Goal: Communication & Community: Share content

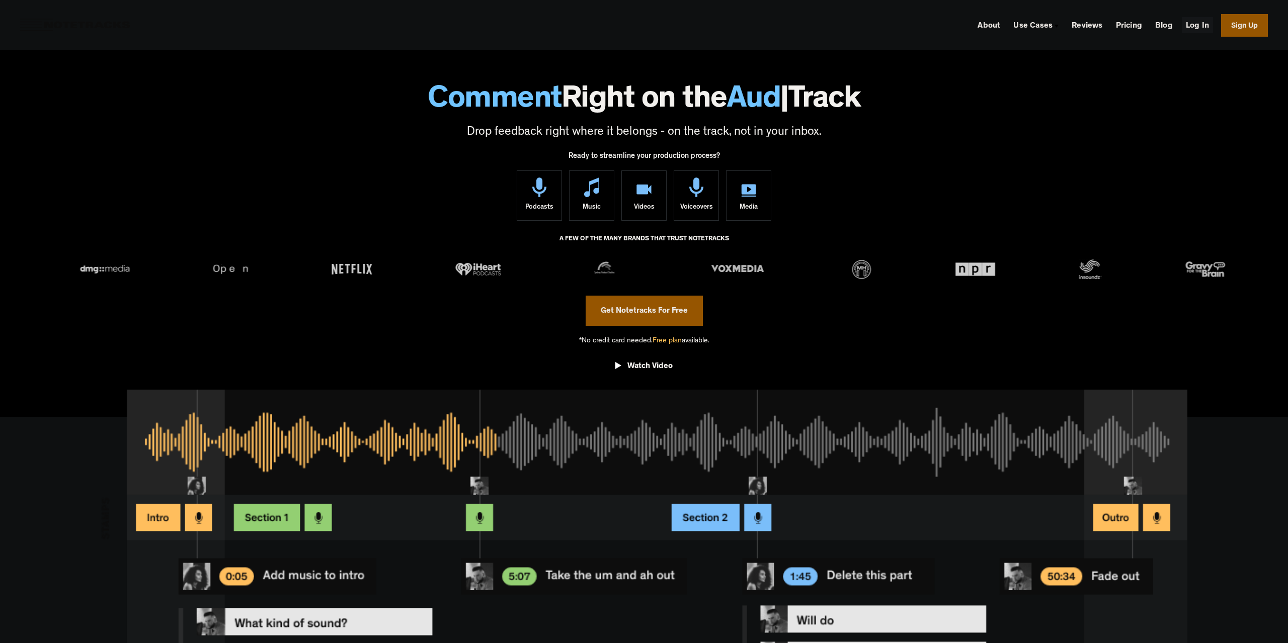
click at [1197, 26] on link "Log In" at bounding box center [1197, 25] width 31 height 16
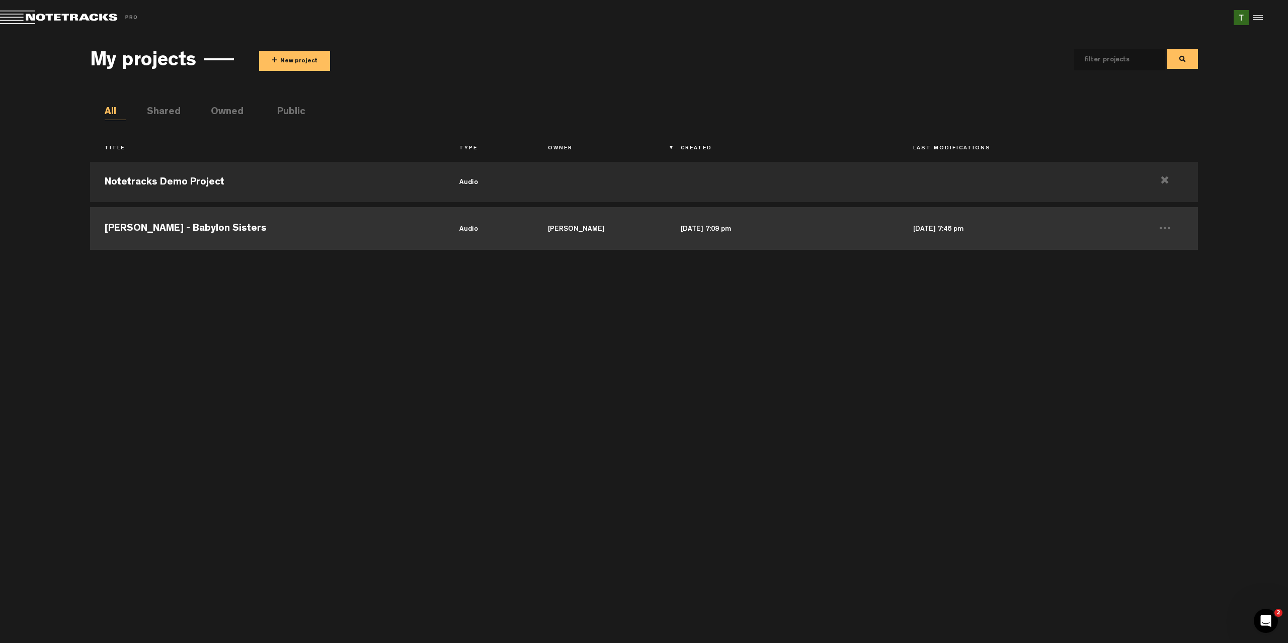
click at [400, 236] on td "Steely Dan - Babylon Sisters" at bounding box center [267, 227] width 355 height 45
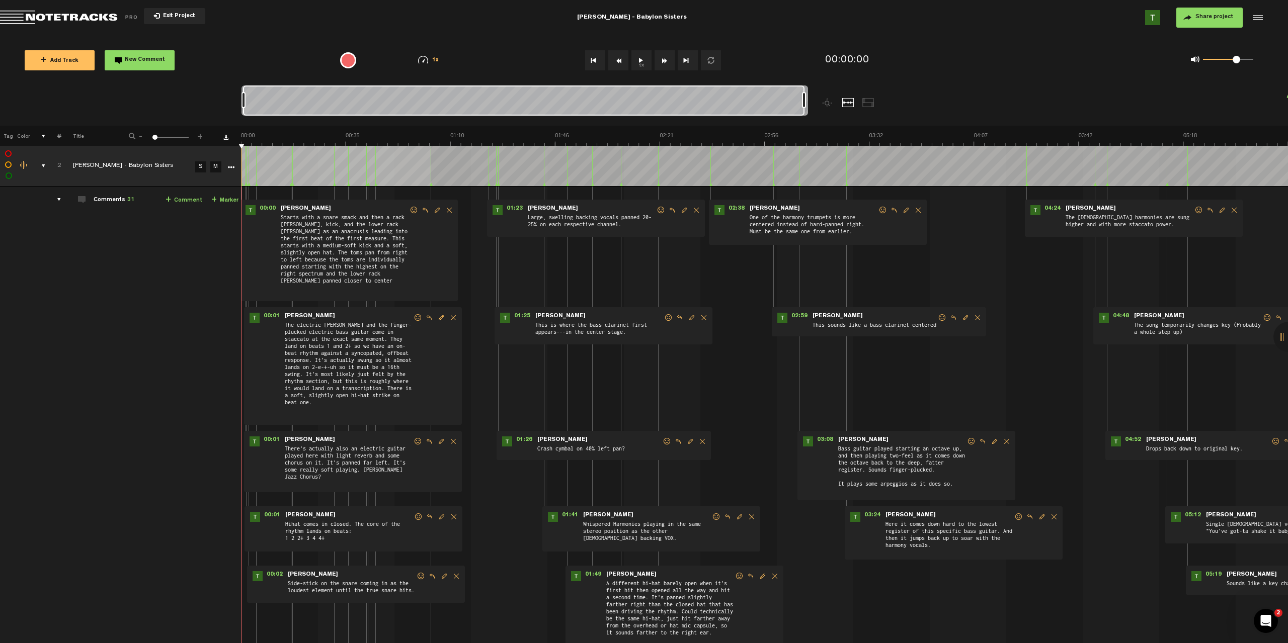
drag, startPoint x: 527, startPoint y: 100, endPoint x: 963, endPoint y: 88, distance: 436.4
click at [963, 88] on nt-zoom-navigation-bar at bounding box center [644, 106] width 1288 height 40
click at [229, 167] on icon "More" at bounding box center [230, 167] width 7 height 7
click at [231, 167] on icon "More" at bounding box center [230, 167] width 7 height 7
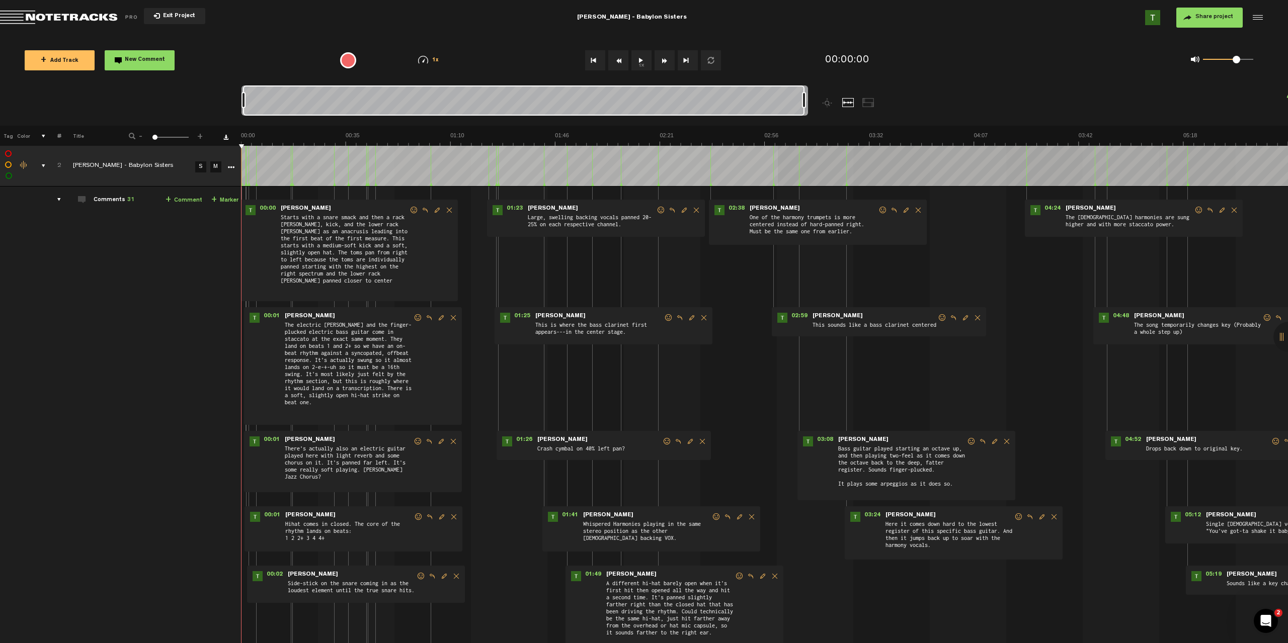
click at [1264, 15] on md-toolbar "Exit Project Steely Dan - Babylon Sisters Share project Save project" at bounding box center [644, 17] width 1288 height 35
click at [1257, 15] on div at bounding box center [1256, 17] width 15 height 15
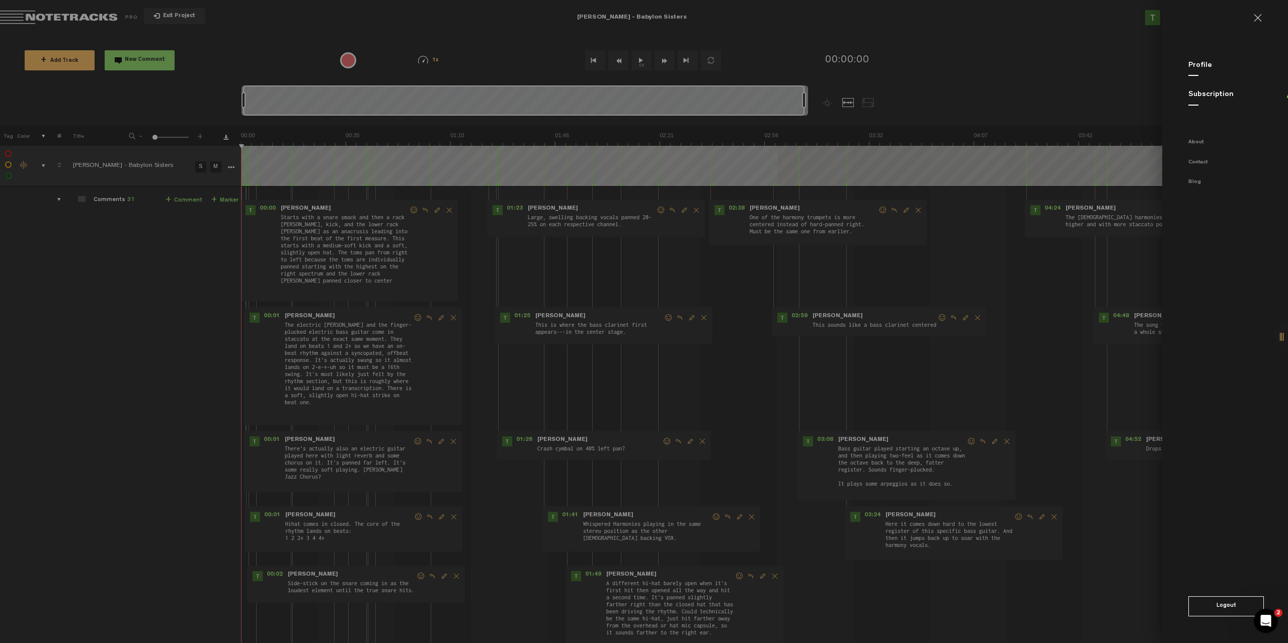
click at [1087, 48] on md-backdrop at bounding box center [644, 321] width 1288 height 643
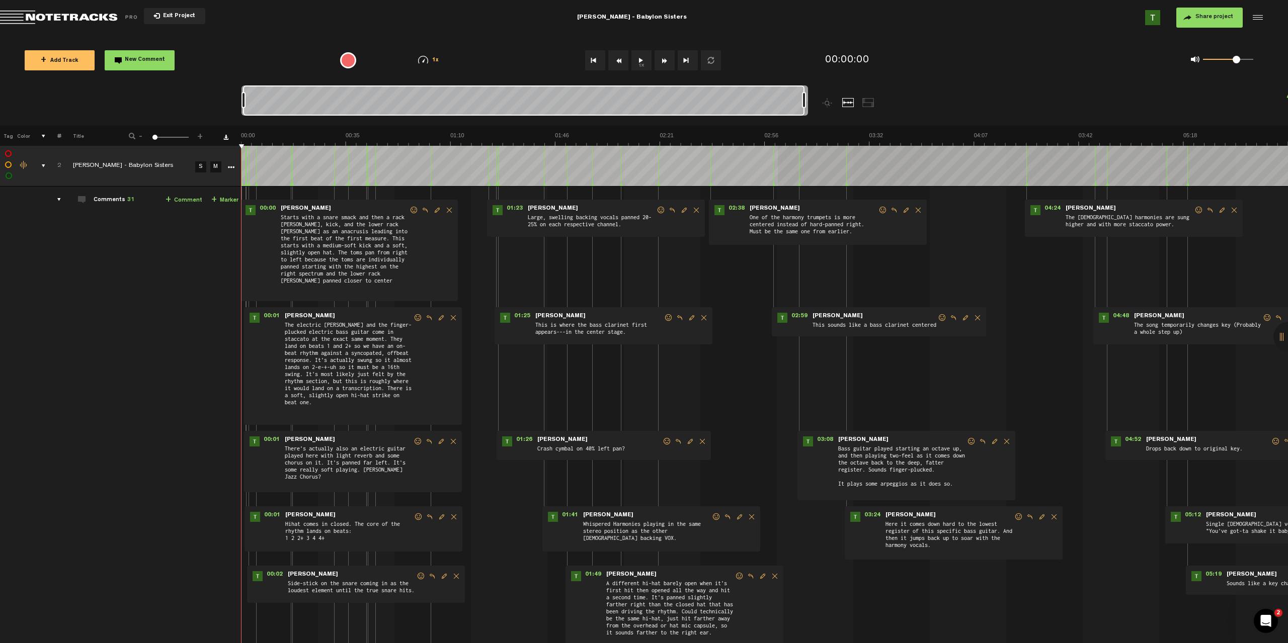
click at [1201, 23] on button "Share project" at bounding box center [1209, 18] width 66 height 20
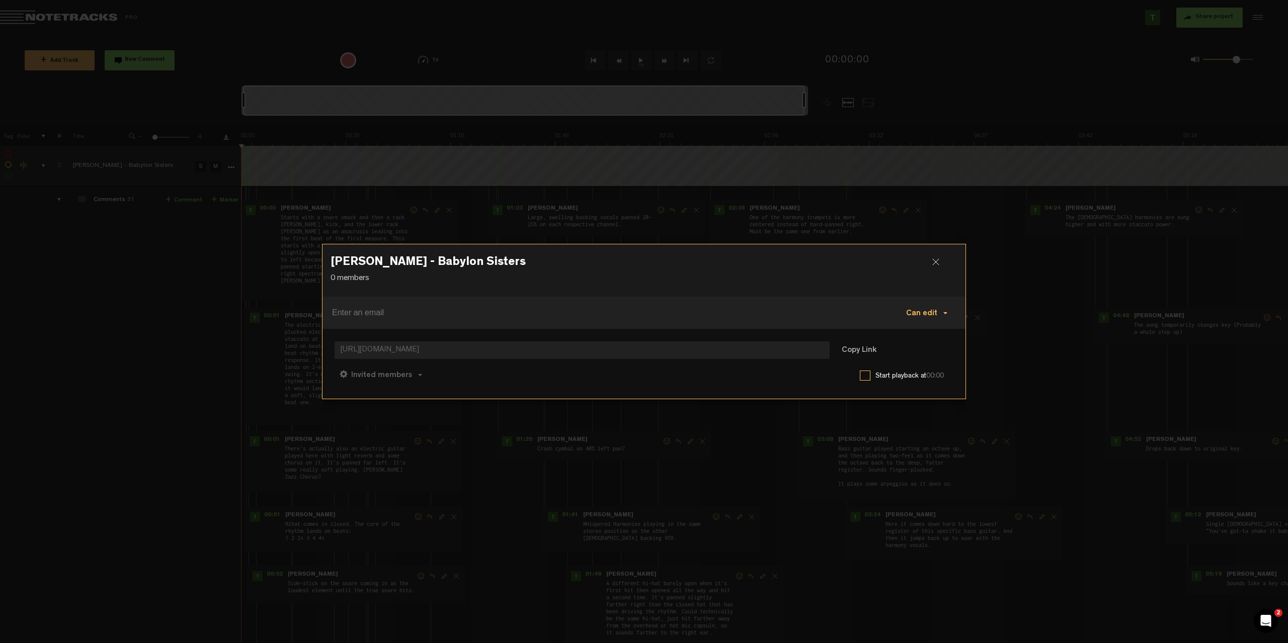
click at [926, 313] on span "Can edit" at bounding box center [921, 314] width 31 height 8
drag, startPoint x: 859, startPoint y: 293, endPoint x: 922, endPoint y: 268, distance: 67.6
click at [871, 290] on div "Steely Dan - Babylon Sisters 0 members" at bounding box center [644, 271] width 643 height 52
click at [932, 265] on h3 "Steely Dan - Babylon Sisters" at bounding box center [644, 265] width 627 height 16
click at [941, 265] on div at bounding box center [939, 266] width 15 height 15
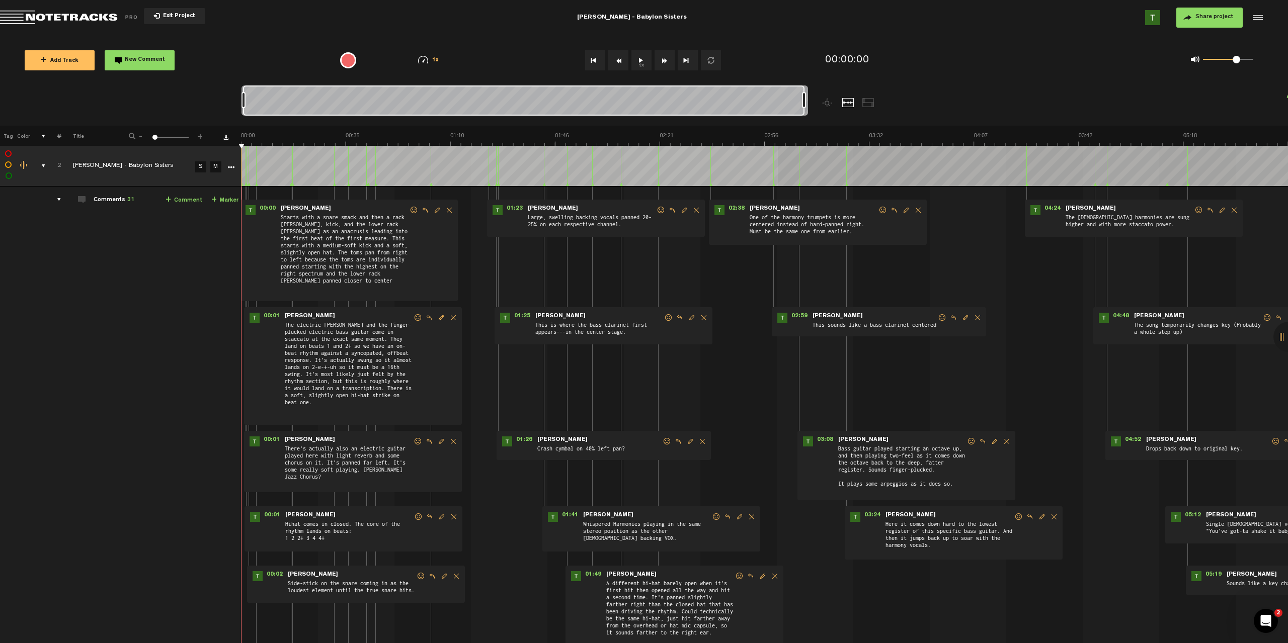
click at [237, 165] on td at bounding box center [229, 166] width 15 height 41
click at [233, 167] on icon "More" at bounding box center [230, 167] width 7 height 7
click at [231, 170] on icon "More" at bounding box center [230, 167] width 7 height 7
click at [233, 166] on icon "More" at bounding box center [230, 167] width 7 height 7
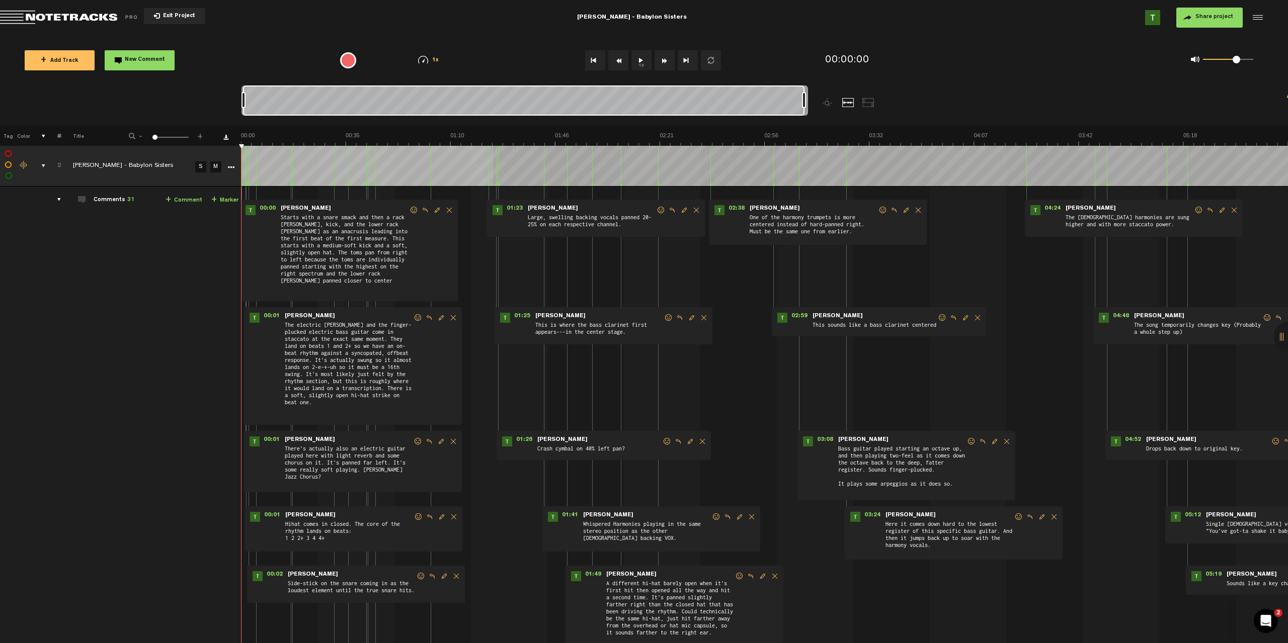
click at [868, 107] on div at bounding box center [596, 106] width 708 height 40
click at [861, 104] on div at bounding box center [596, 106] width 708 height 40
click at [864, 104] on div at bounding box center [868, 102] width 12 height 9
click at [853, 102] on div at bounding box center [848, 102] width 12 height 9
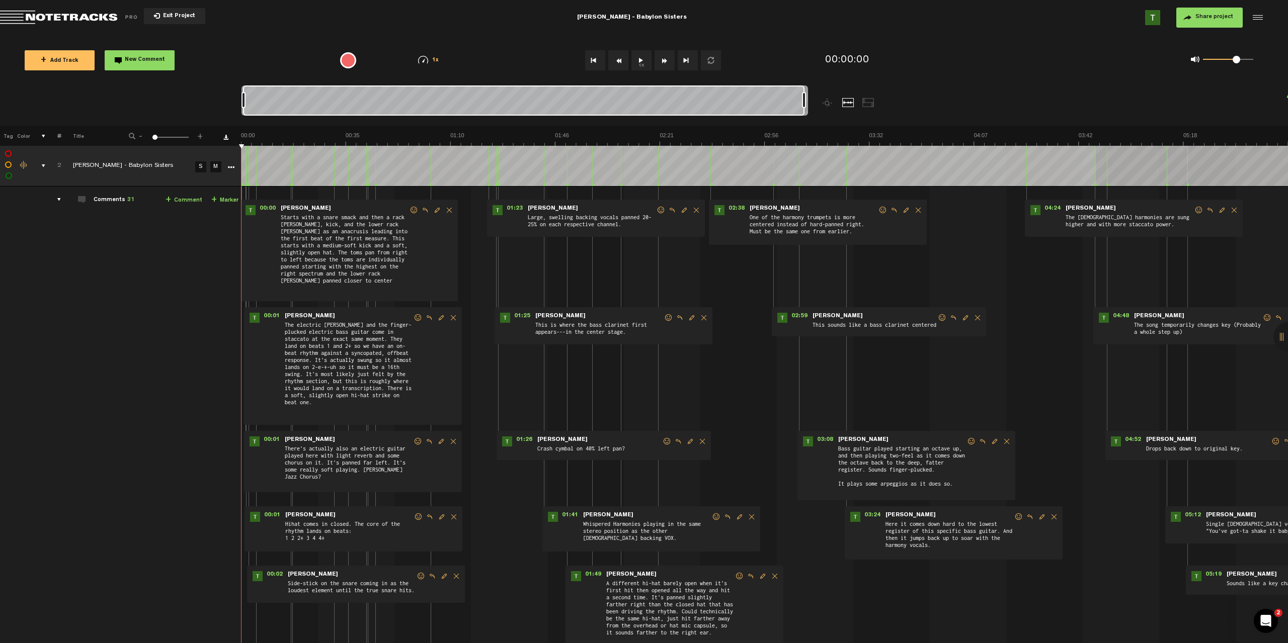
click at [1282, 334] on div at bounding box center [1288, 337] width 30 height 30
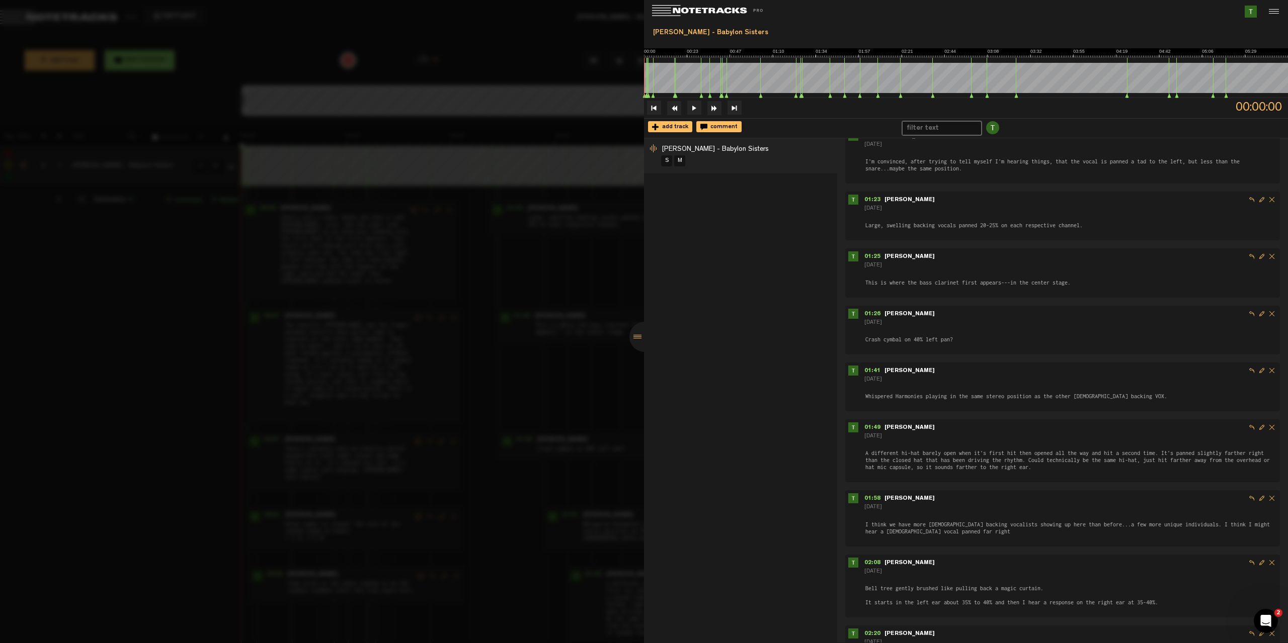
scroll to position [860, 0]
click at [36, 445] on div at bounding box center [644, 321] width 1288 height 643
click at [1278, 17] on div at bounding box center [1272, 11] width 15 height 15
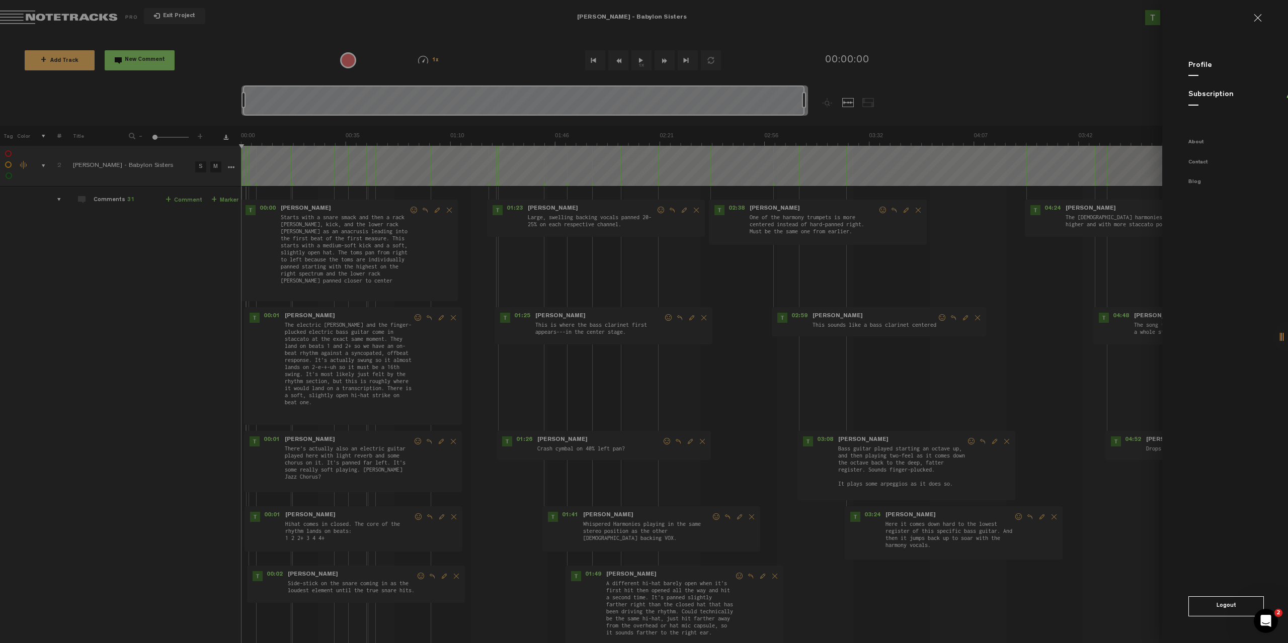
click at [1261, 15] on link at bounding box center [1262, 18] width 16 height 8
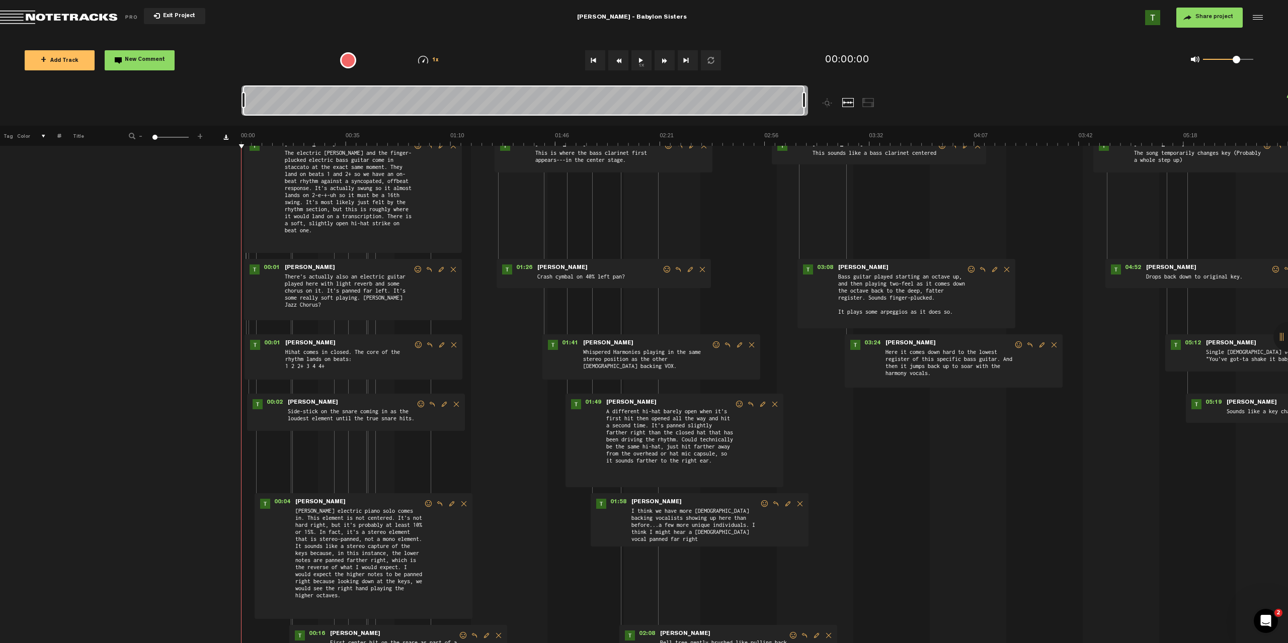
scroll to position [172, 1]
click at [808, 101] on div at bounding box center [525, 103] width 567 height 34
click at [807, 101] on div at bounding box center [525, 103] width 567 height 34
click at [808, 102] on div at bounding box center [525, 103] width 567 height 34
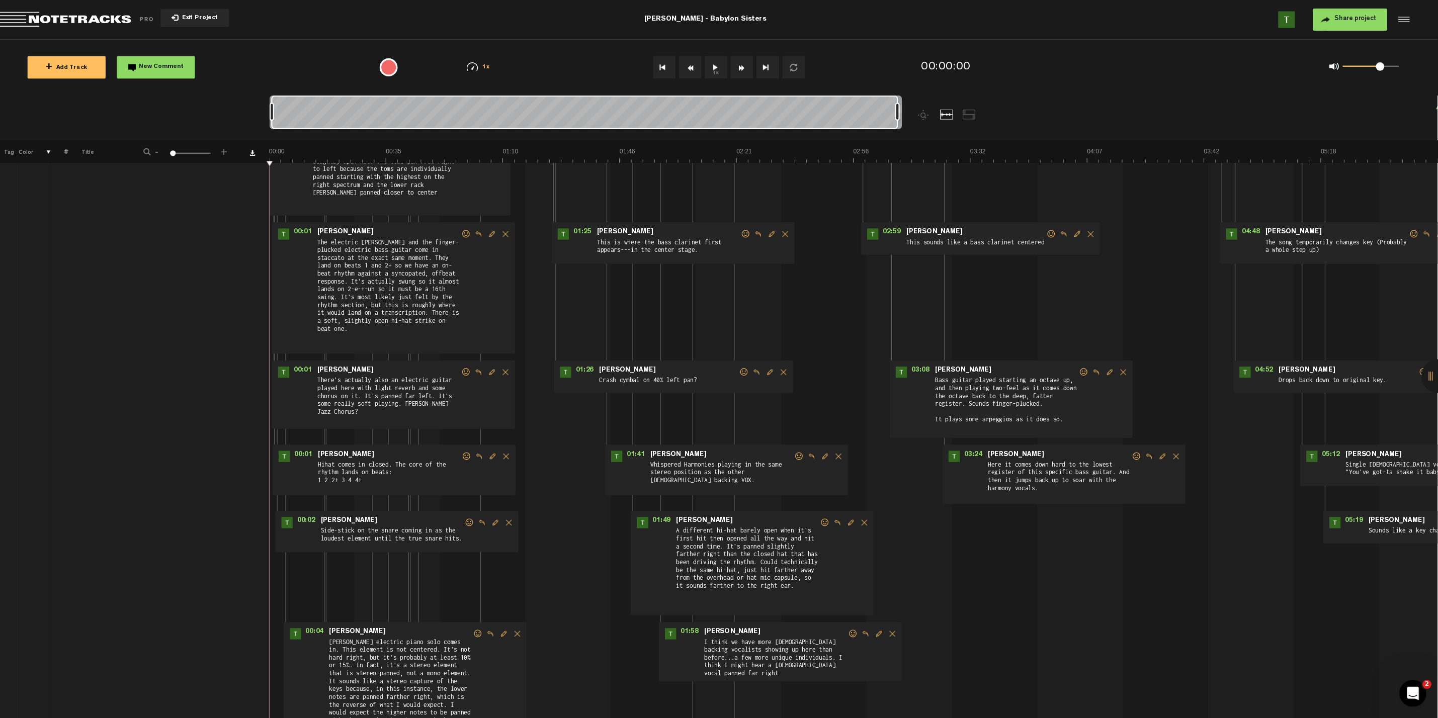
scroll to position [0, 1]
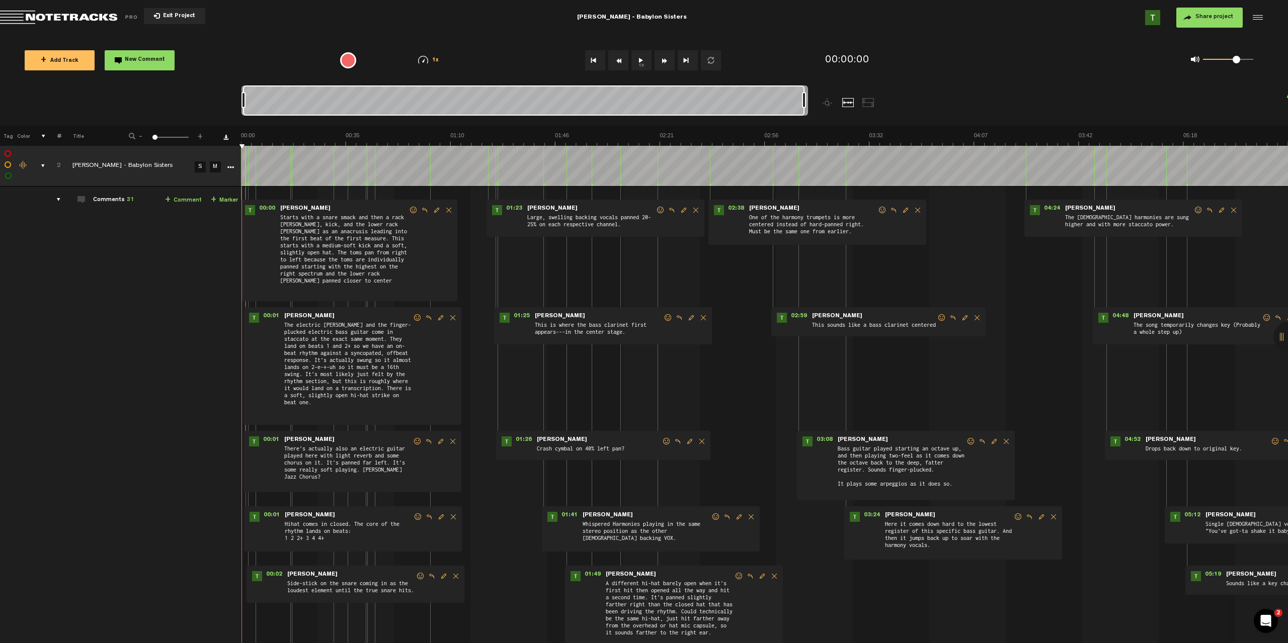
click at [212, 164] on tr "2 Steely Dan - Babylon Sisters S M Export to Headliner Update Download Download…" at bounding box center [643, 166] width 1289 height 41
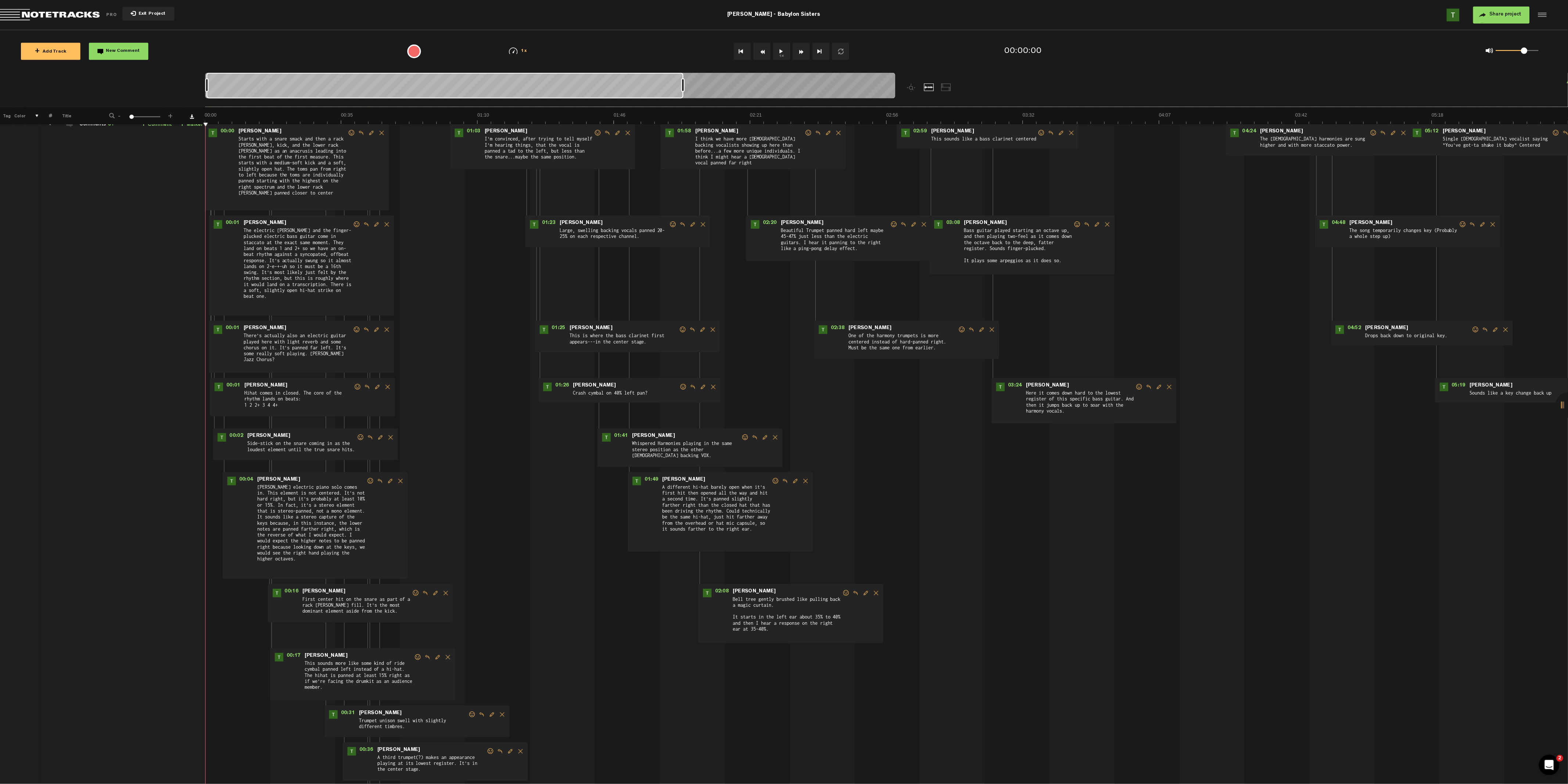
scroll to position [0, 0]
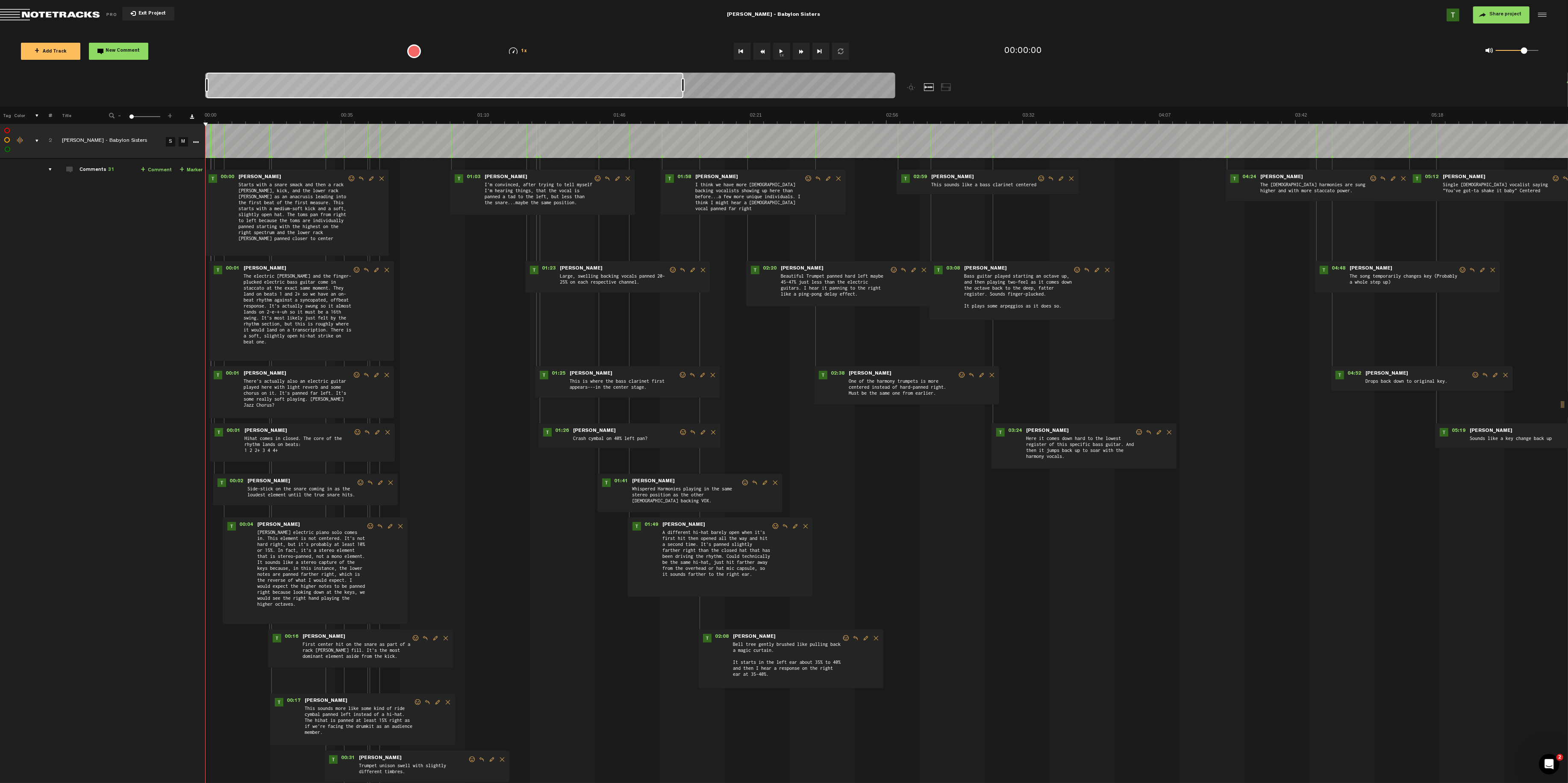
drag, startPoint x: 192, startPoint y: 115, endPoint x: 181, endPoint y: 112, distance: 11.4
click at [180, 113] on tr "Tag Color # Title - 1 100 1 +" at bounding box center [784, 115] width 1568 height 17
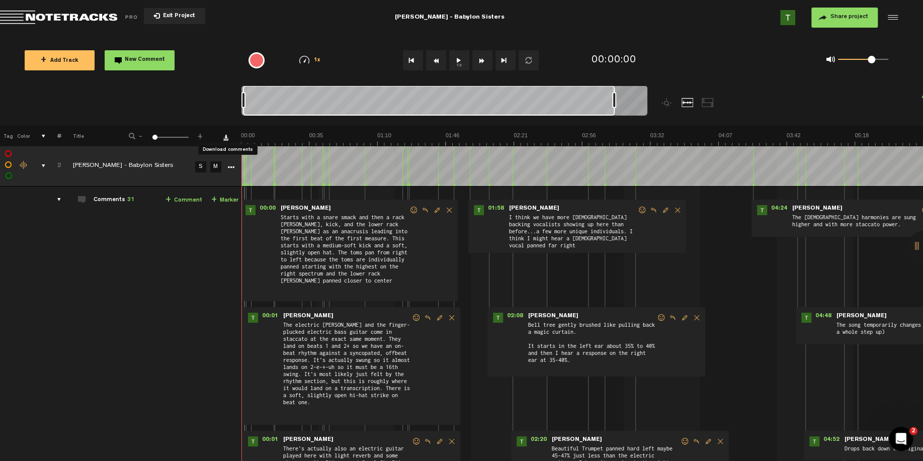
click at [226, 138] on link "Download comments" at bounding box center [225, 137] width 5 height 5
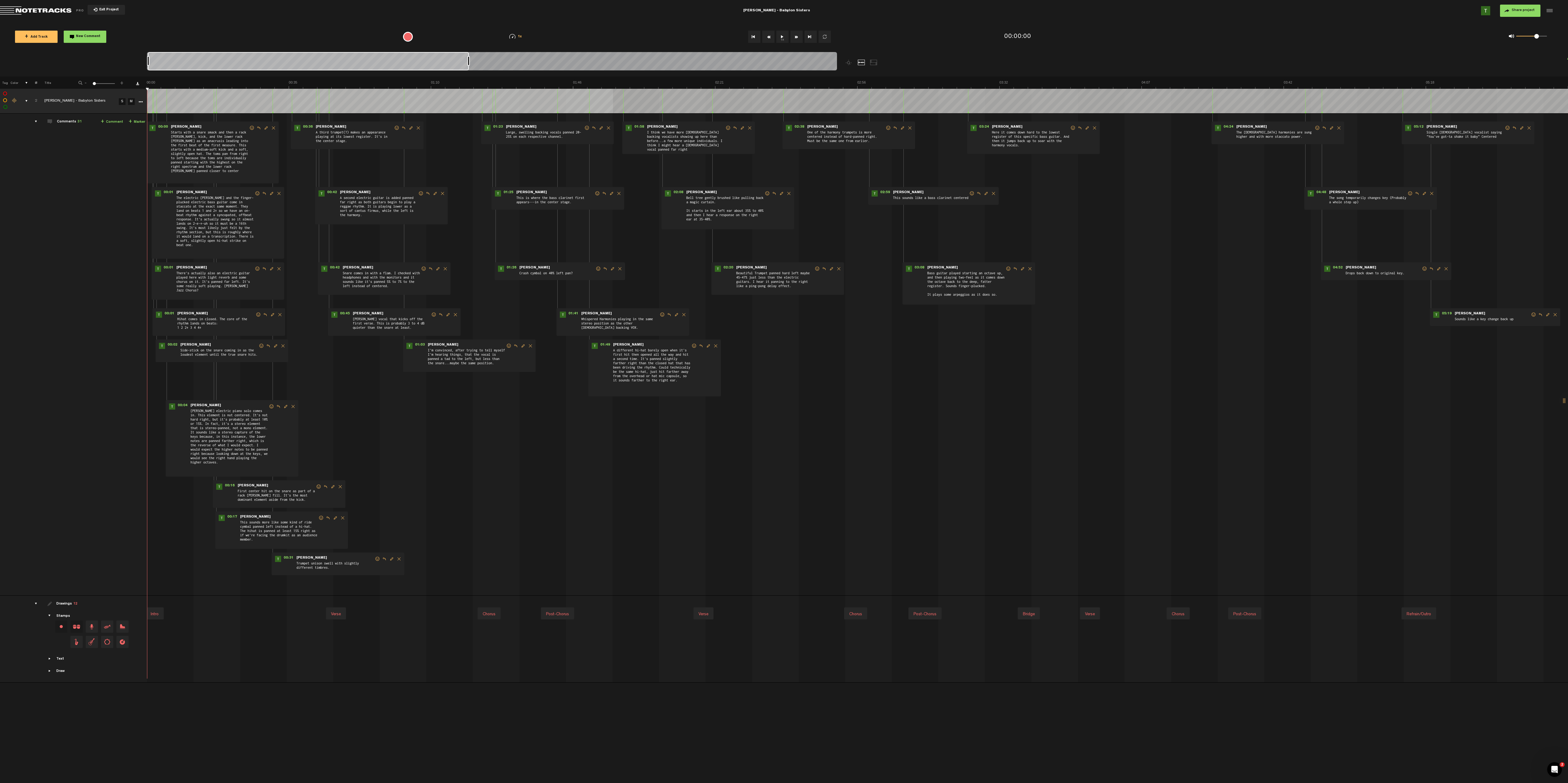
click at [453, 40] on nt-record-audio at bounding box center [427, 37] width 61 height 13
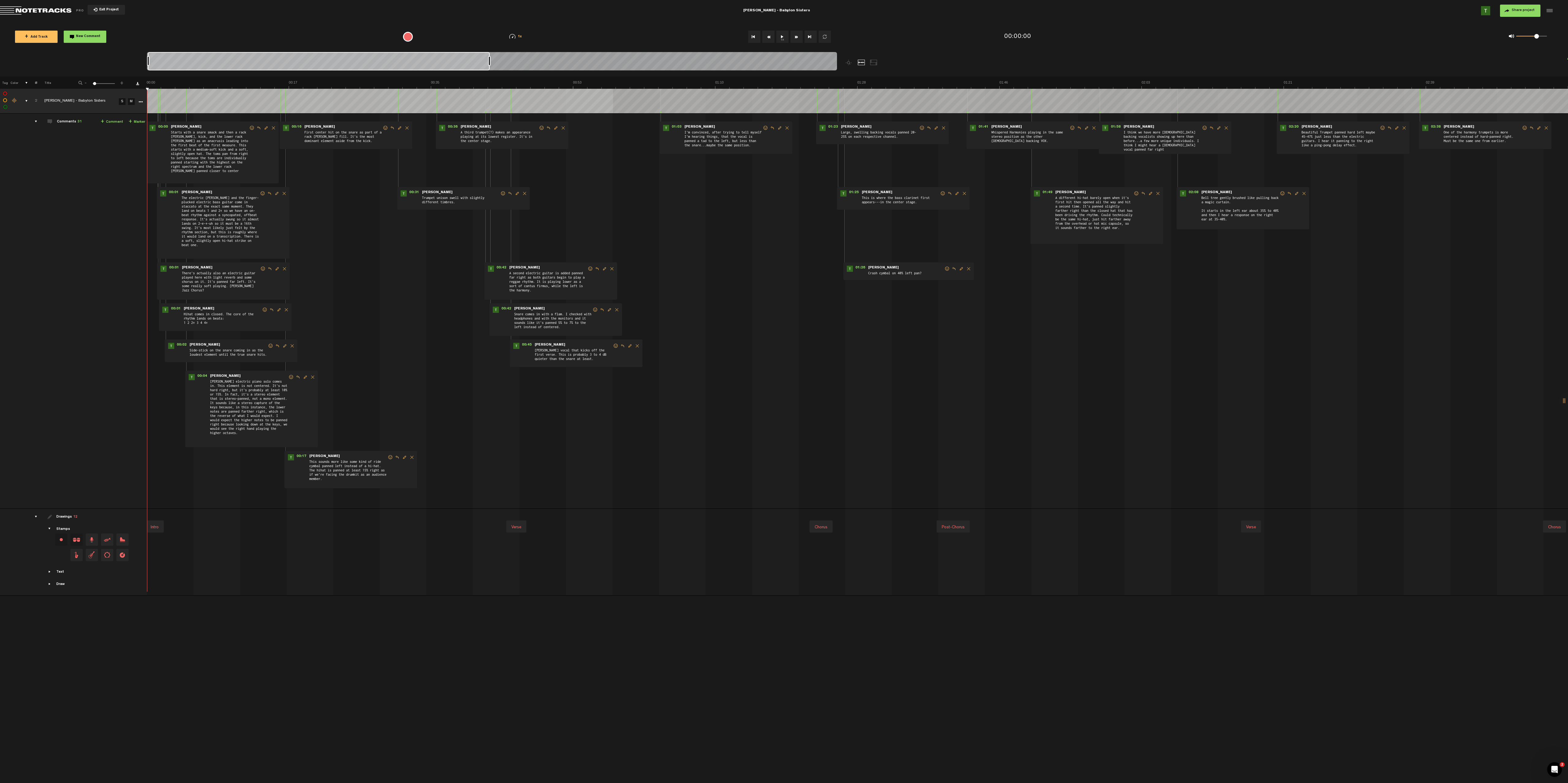
drag, startPoint x: 468, startPoint y: 62, endPoint x: 837, endPoint y: 53, distance: 369.1
click at [783, 21] on div "Loading... 100% + Add Track New Comment 1x 0.25x 0.5x 0.75x 1x 1.25x 1.5x 1.75x…" at bounding box center [784, 21] width 1568 height 0
drag, startPoint x: 490, startPoint y: 62, endPoint x: 771, endPoint y: 44, distance: 281.6
click at [758, 21] on div "Loading... 100% + Add Track New Comment 1x 0.25x 0.5x 0.75x 1x 1.25x 1.5x 1.75x…" at bounding box center [784, 21] width 1568 height 0
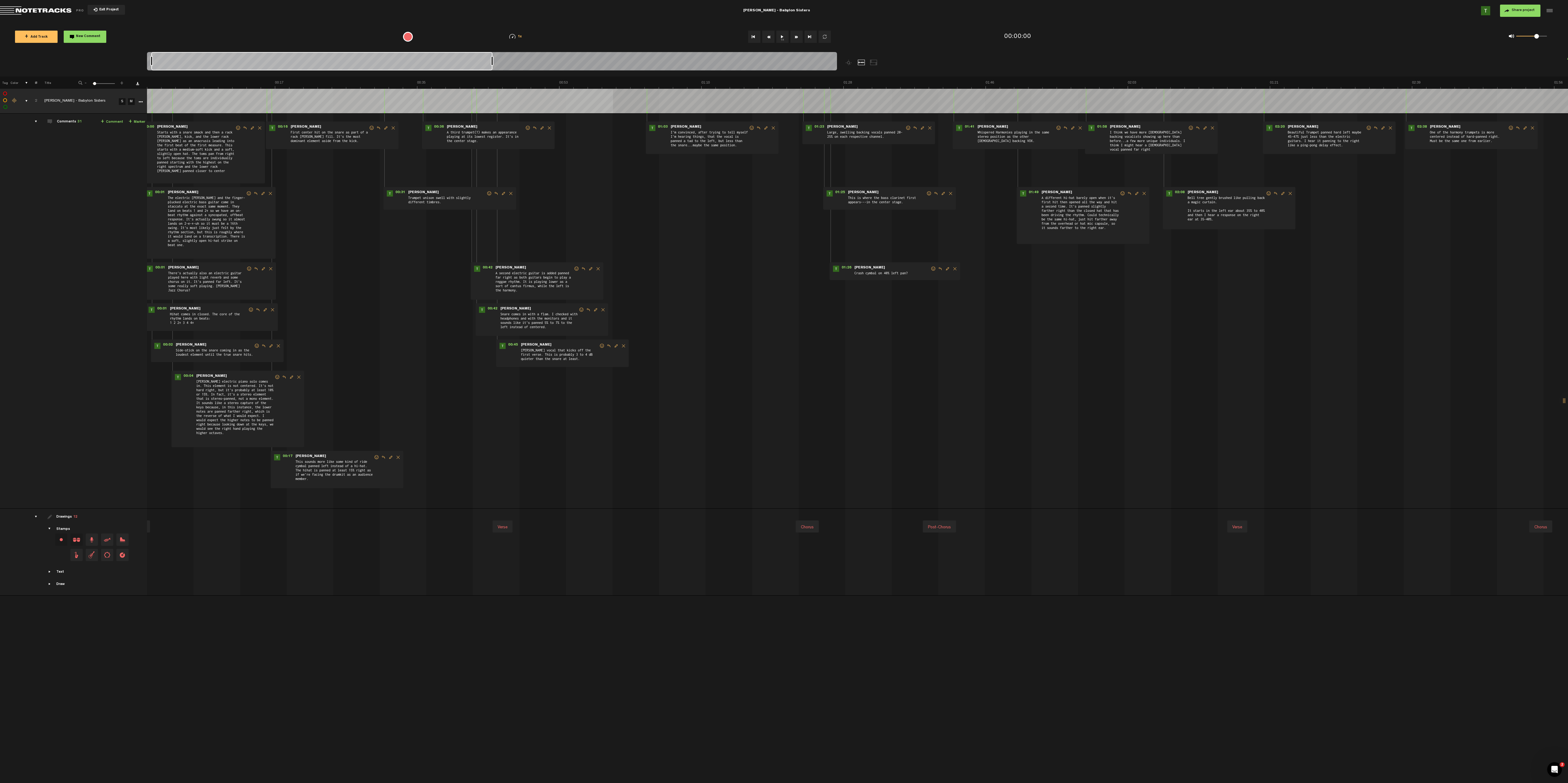
click at [660, 59] on div at bounding box center [492, 63] width 690 height 21
click at [517, 63] on div at bounding box center [492, 63] width 690 height 21
drag, startPoint x: 492, startPoint y: 64, endPoint x: 452, endPoint y: 63, distance: 40.0
click at [482, 63] on div at bounding box center [483, 61] width 2 height 10
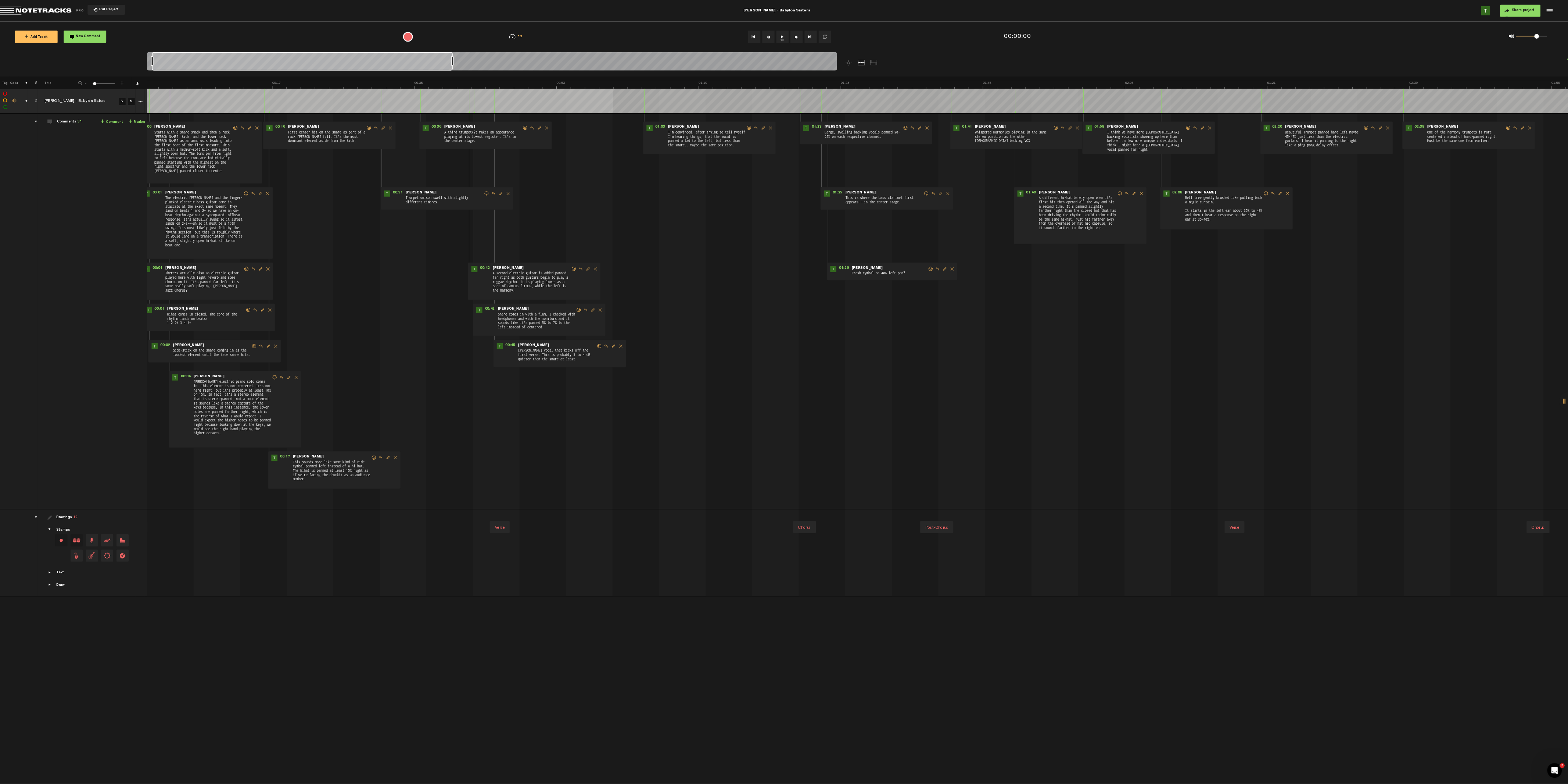
scroll to position [0, 0]
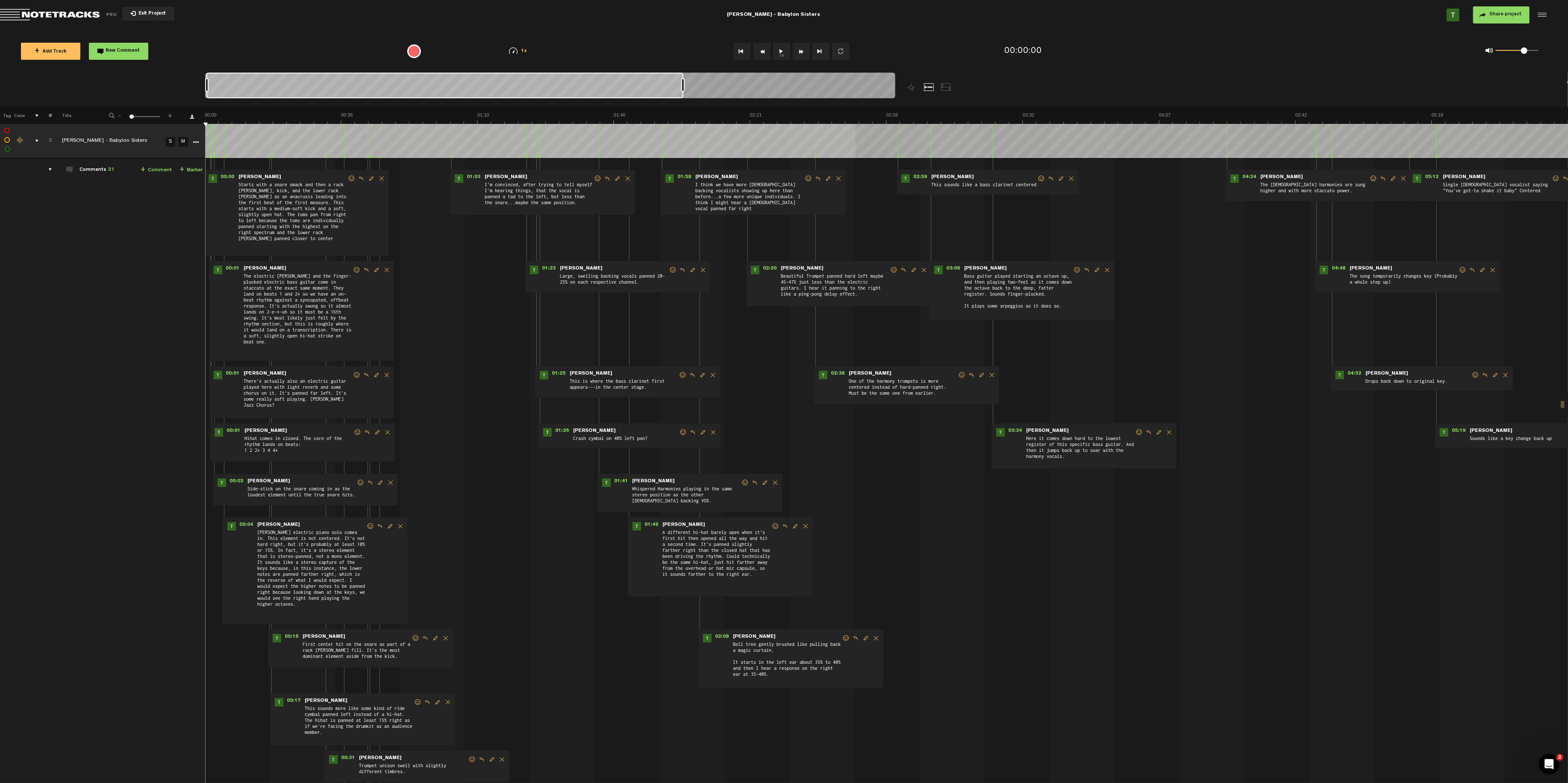
click at [867, 73] on div at bounding box center [550, 87] width 690 height 29
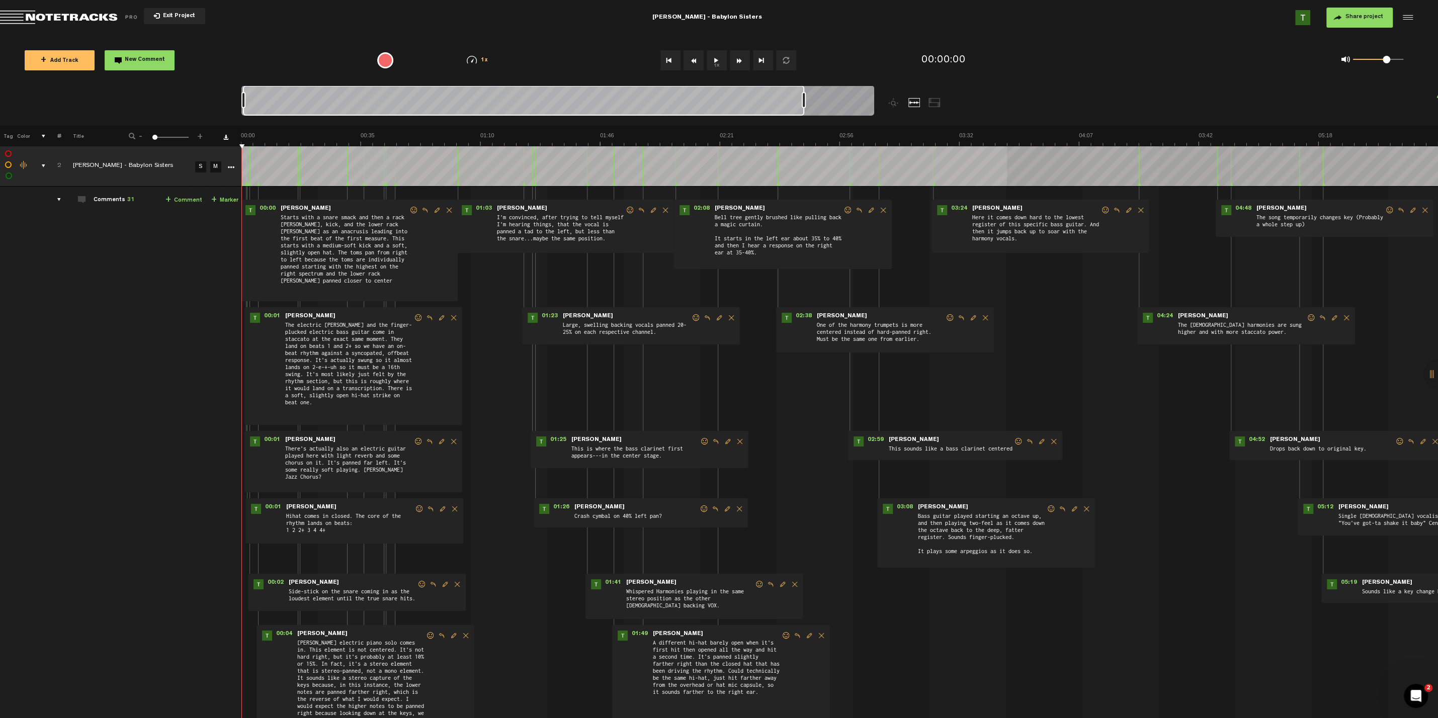
drag, startPoint x: 798, startPoint y: 101, endPoint x: 878, endPoint y: 106, distance: 80.2
click at [924, 105] on div at bounding box center [637, 106] width 791 height 40
click at [839, 100] on div at bounding box center [558, 103] width 633 height 34
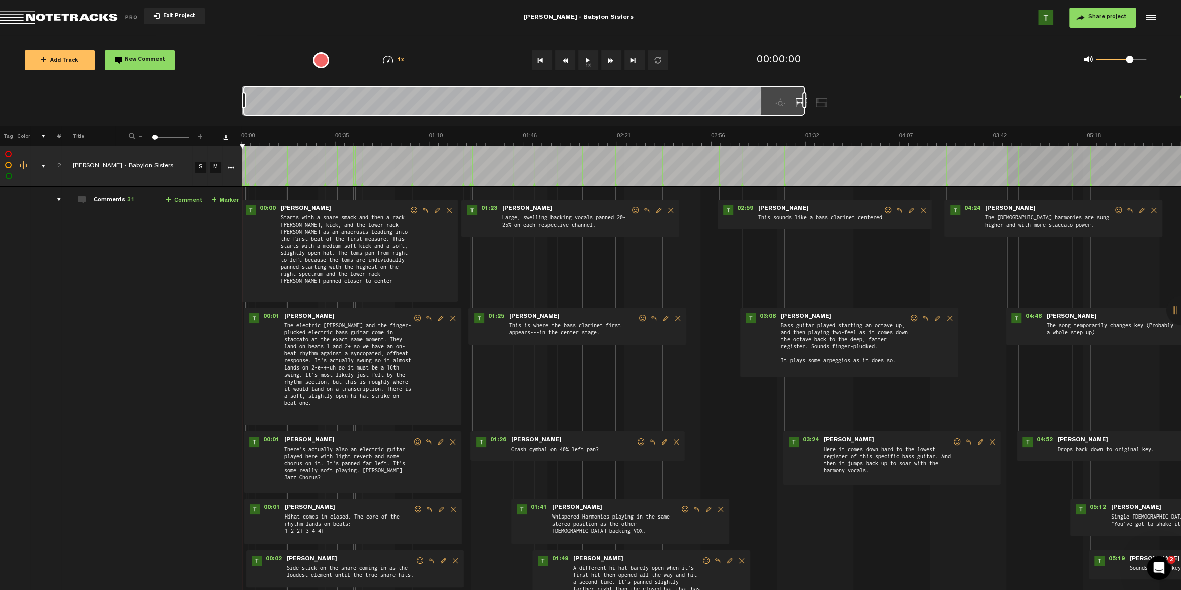
drag, startPoint x: 710, startPoint y: 102, endPoint x: 860, endPoint y: 94, distance: 150.1
click at [860, 94] on div at bounding box center [567, 106] width 650 height 40
drag, startPoint x: 803, startPoint y: 97, endPoint x: 851, endPoint y: 100, distance: 47.9
click at [883, 97] on div at bounding box center [567, 106] width 650 height 40
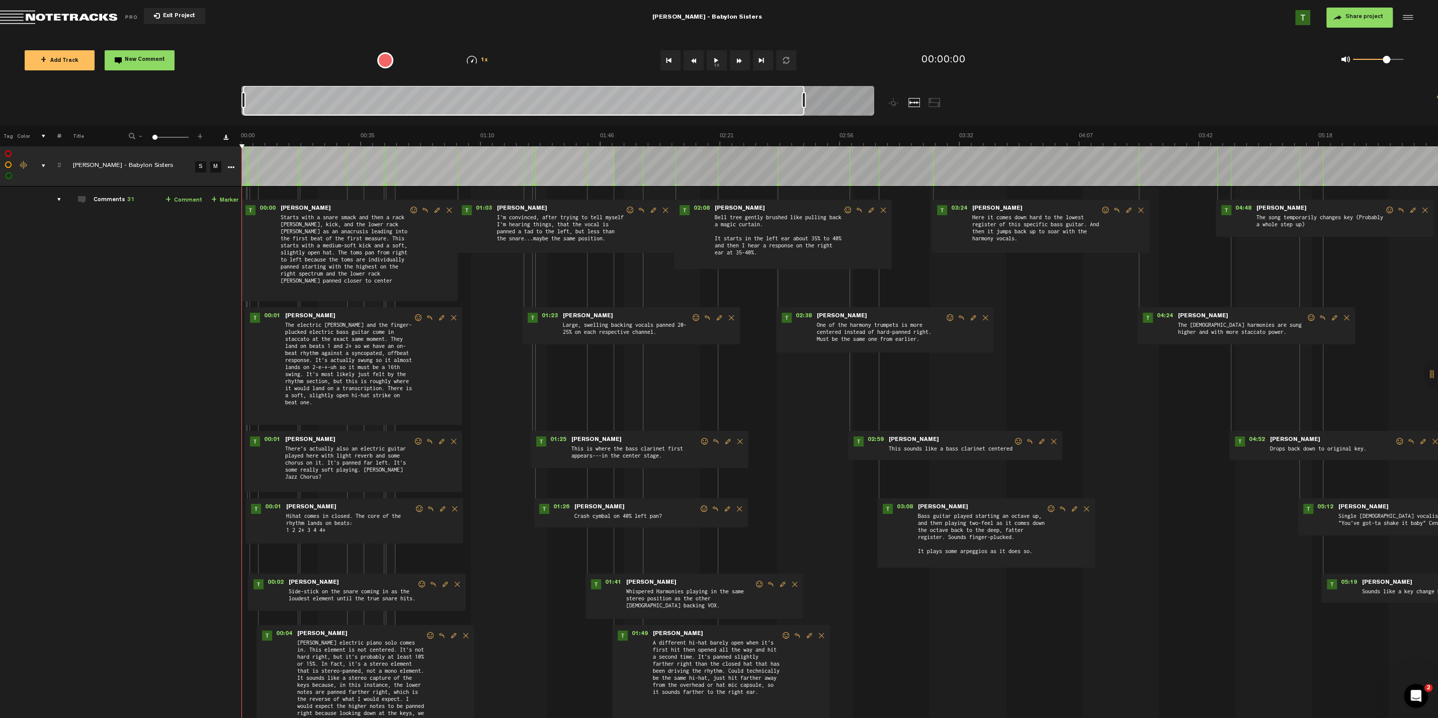
click at [858, 96] on div at bounding box center [558, 103] width 633 height 34
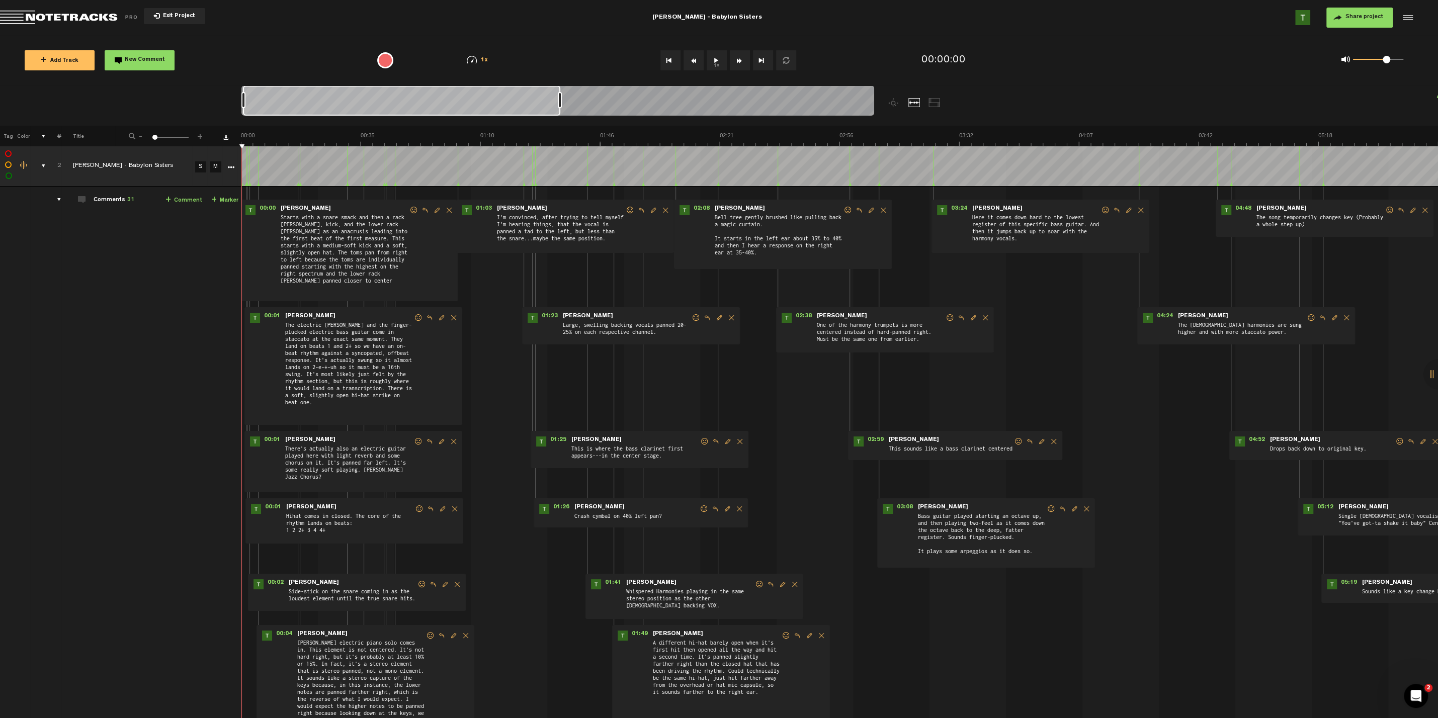
drag, startPoint x: 155, startPoint y: 139, endPoint x: 87, endPoint y: 150, distance: 69.3
click at [87, 150] on div "+ New drawing Tag Color # Title - 1 100 1 + 2 Steely Dan - Babylon Sisters S M …" at bounding box center [719, 716] width 1438 height 1181
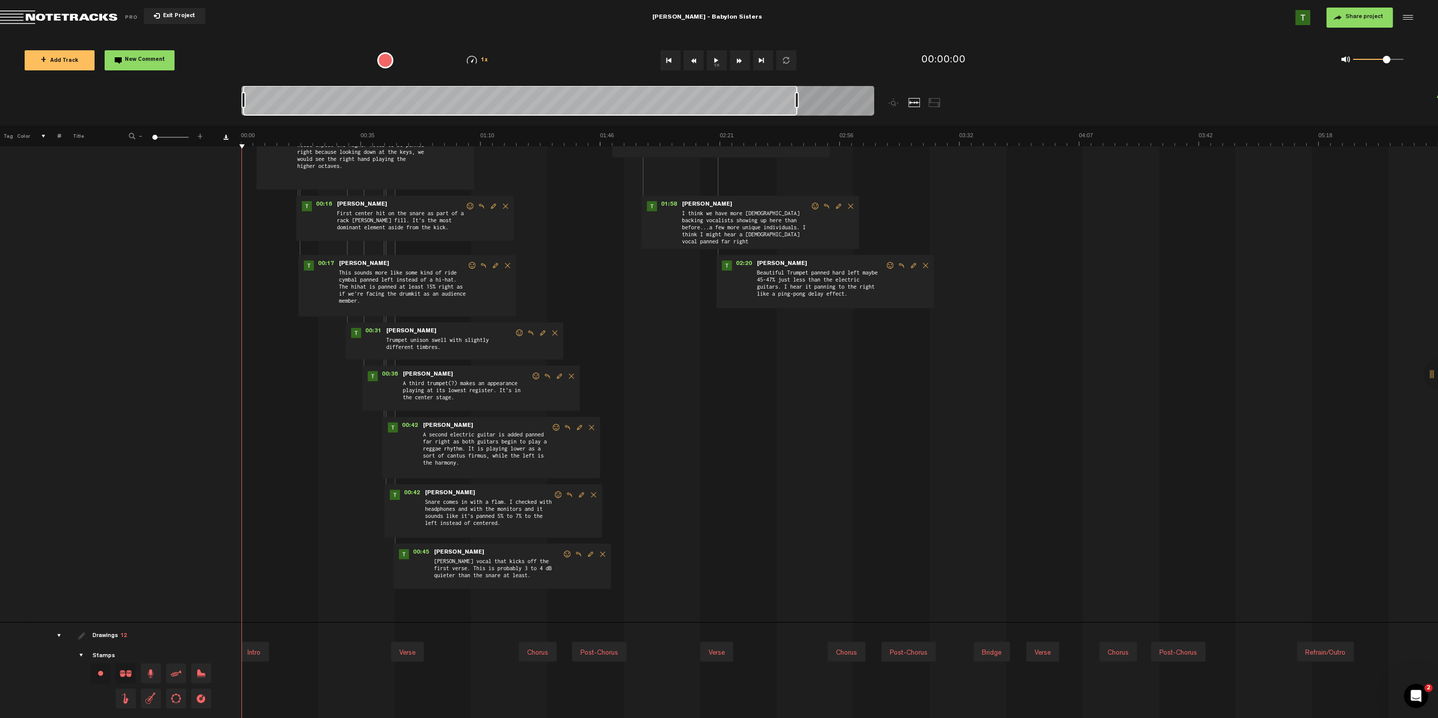
scroll to position [565, 0]
click at [1287, 24] on button "Share project" at bounding box center [1360, 18] width 66 height 20
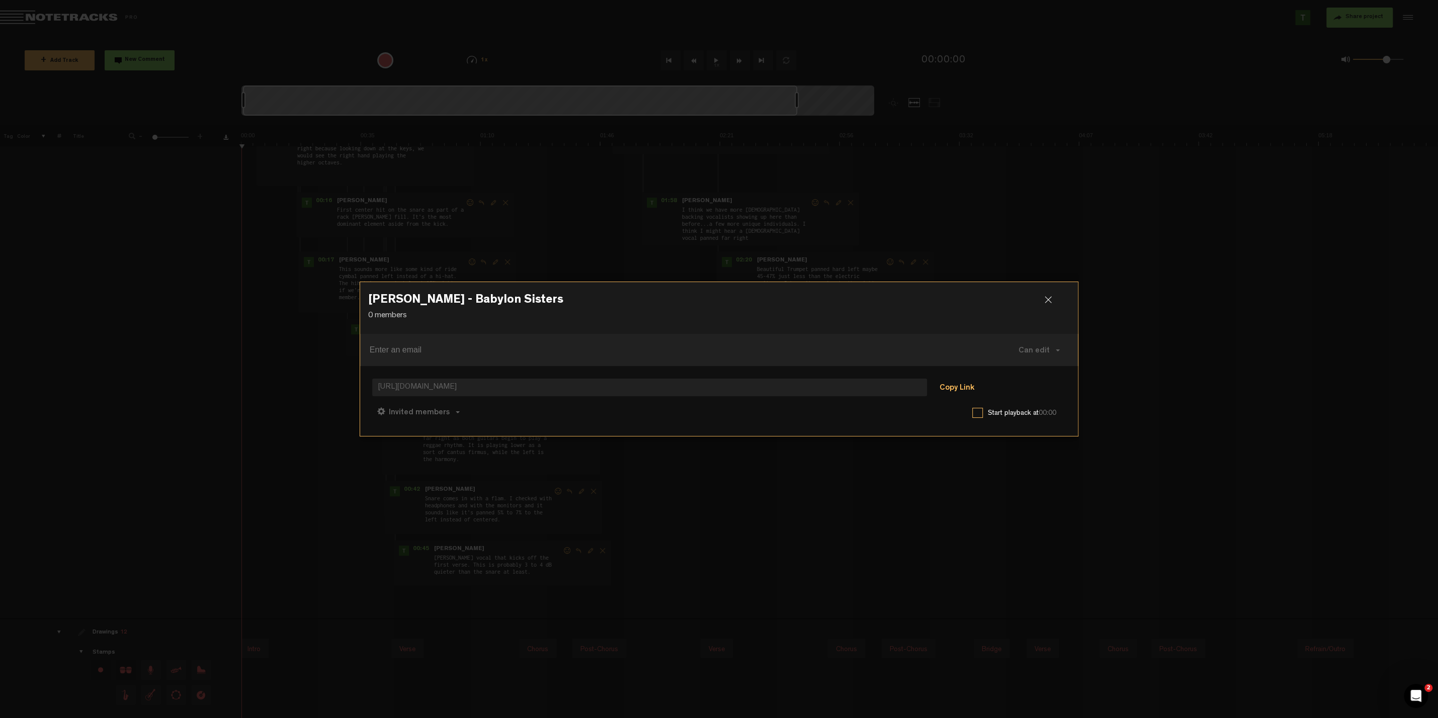
click at [955, 390] on button "Copy Link" at bounding box center [956, 388] width 55 height 20
